Goal: Information Seeking & Learning: Learn about a topic

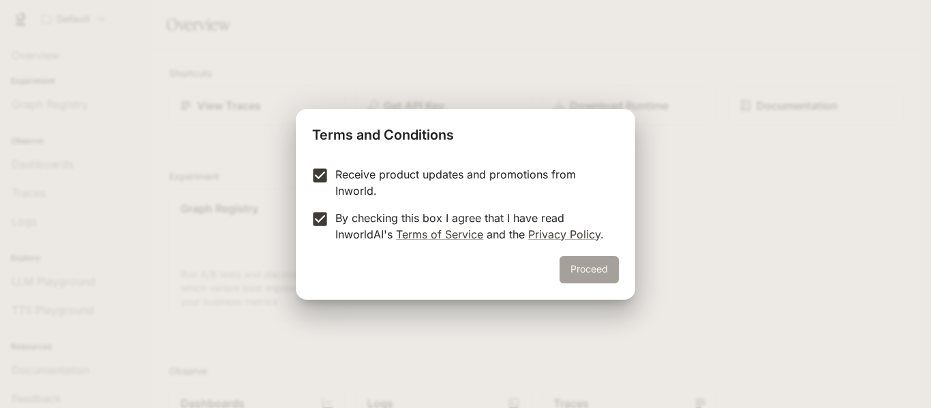
click at [582, 274] on button "Proceed" at bounding box center [588, 269] width 59 height 27
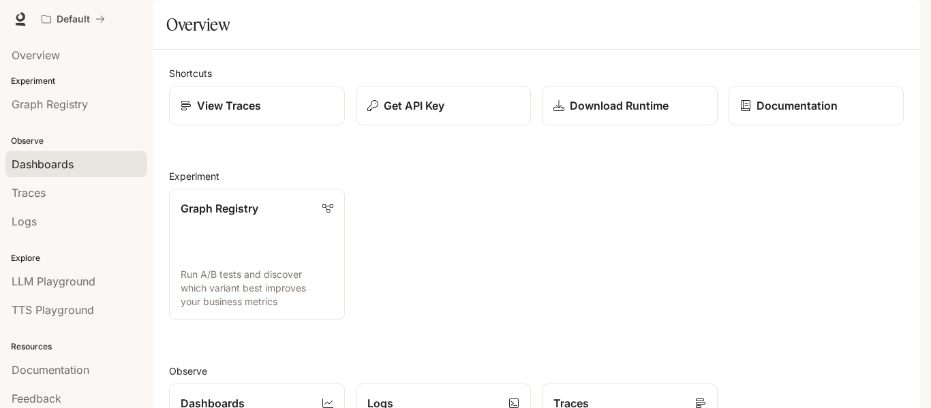
click at [69, 167] on span "Dashboards" at bounding box center [43, 164] width 62 height 16
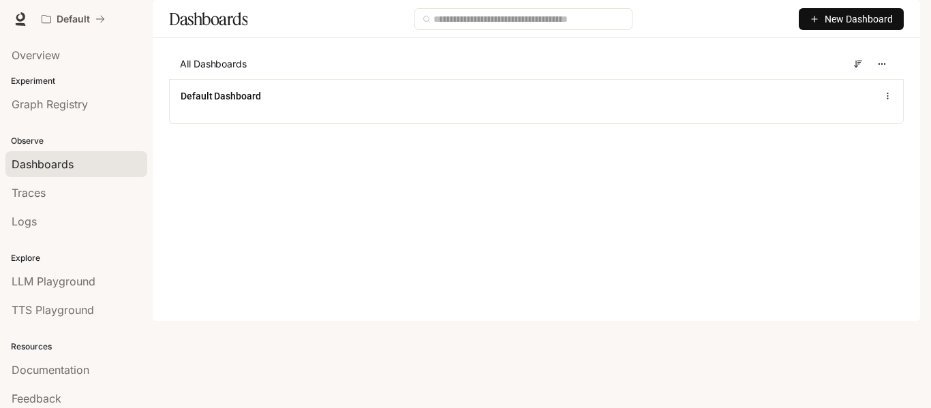
click at [18, 258] on p "Explore" at bounding box center [76, 258] width 153 height 12
click at [51, 371] on span "Documentation" at bounding box center [51, 370] width 78 height 16
